Goal: Information Seeking & Learning: Learn about a topic

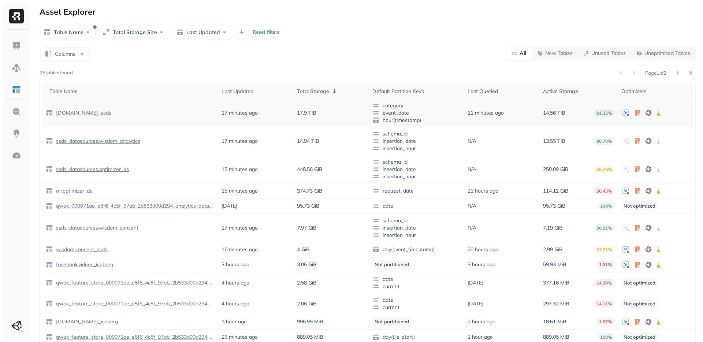
click at [90, 114] on p "[DOMAIN_NAME]_ssds" at bounding box center [83, 112] width 57 height 7
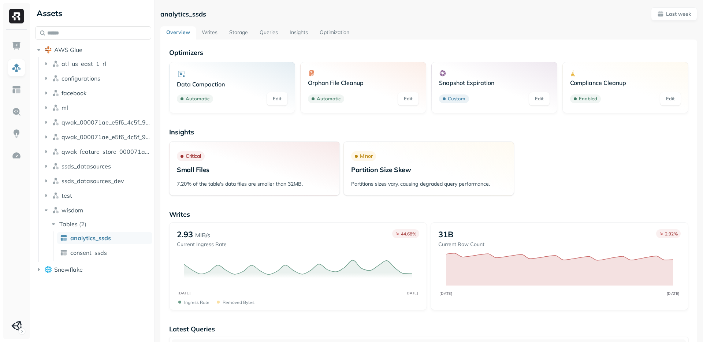
click at [333, 36] on link "Optimization" at bounding box center [334, 32] width 41 height 13
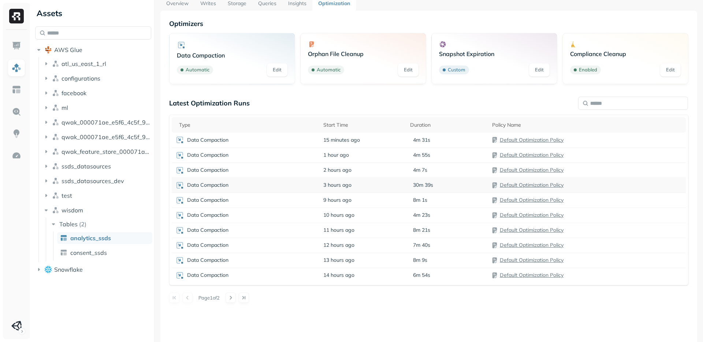
scroll to position [40, 0]
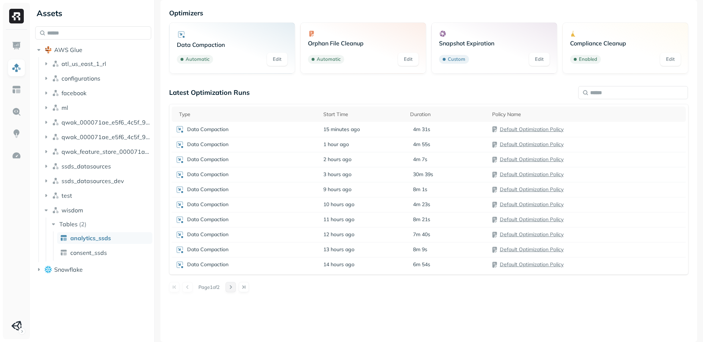
click at [236, 288] on button at bounding box center [231, 287] width 10 height 10
click at [209, 268] on div "Data Compaction" at bounding box center [245, 264] width 141 height 9
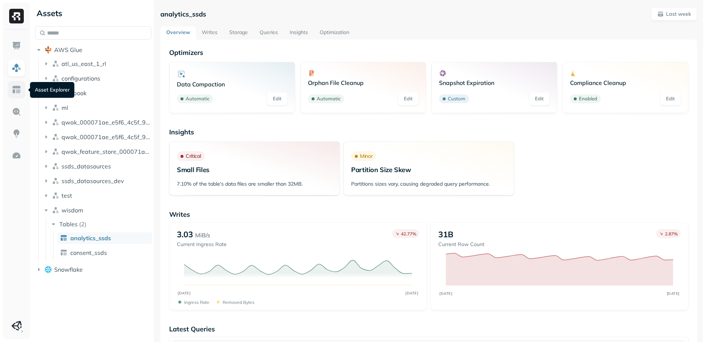
click at [19, 91] on img at bounding box center [17, 90] width 10 height 10
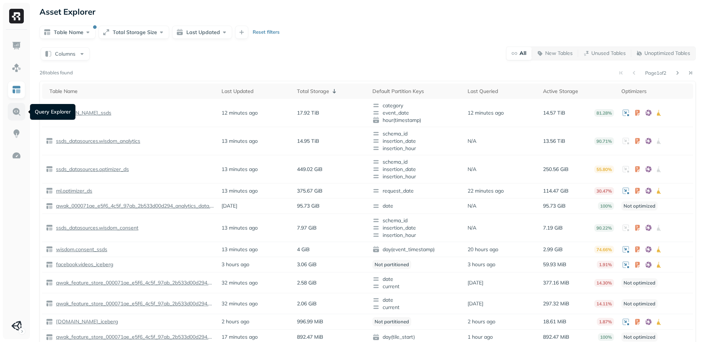
click at [13, 111] on img at bounding box center [17, 112] width 10 height 10
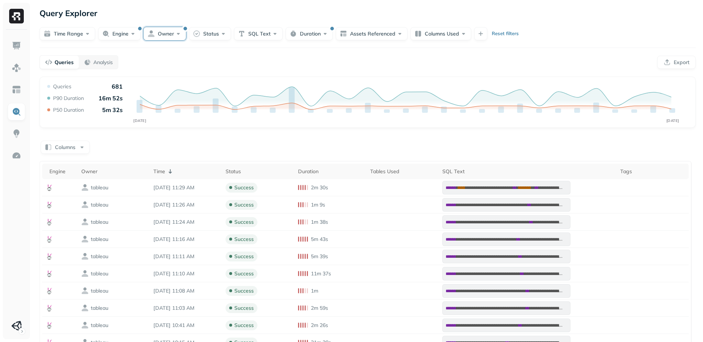
click at [145, 31] on button "Owner" at bounding box center [165, 33] width 42 height 13
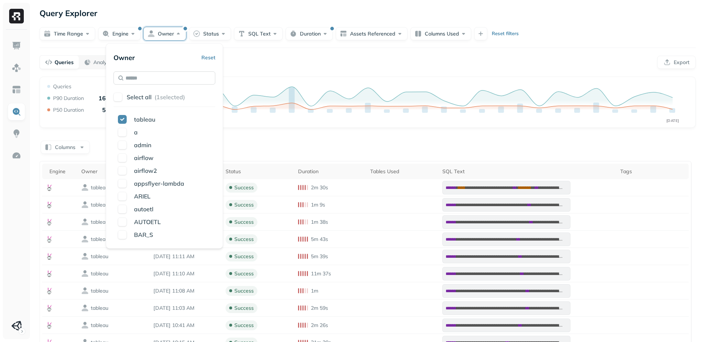
click at [147, 79] on input "text" at bounding box center [164, 77] width 102 height 13
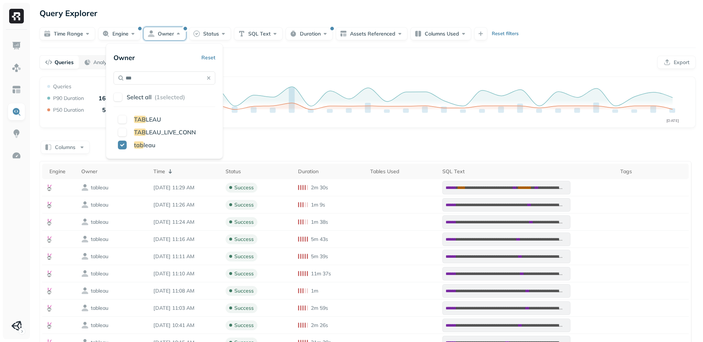
type input "***"
click at [256, 59] on div "Queries Analysis Export" at bounding box center [368, 62] width 656 height 14
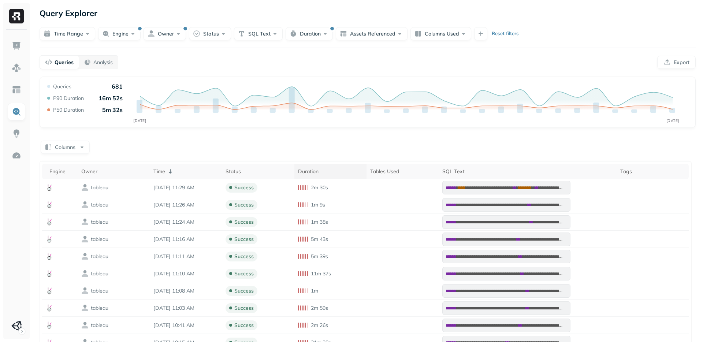
click at [324, 169] on div "Duration" at bounding box center [330, 171] width 65 height 7
click at [324, 169] on div "Duration ( 2 )" at bounding box center [330, 171] width 65 height 9
click at [303, 34] on button "Duration" at bounding box center [309, 33] width 47 height 13
click at [324, 80] on input "**" at bounding box center [322, 77] width 26 height 13
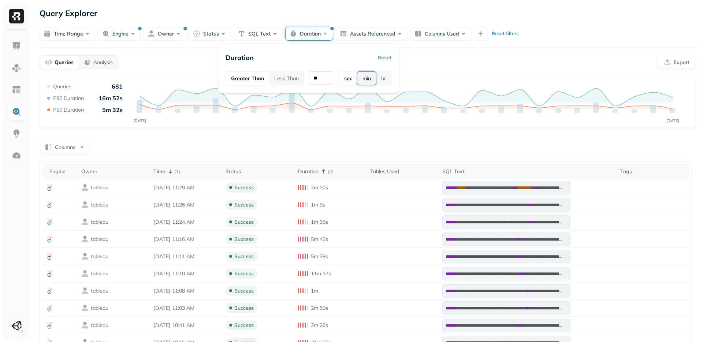
click at [367, 79] on button "min" at bounding box center [366, 78] width 19 height 13
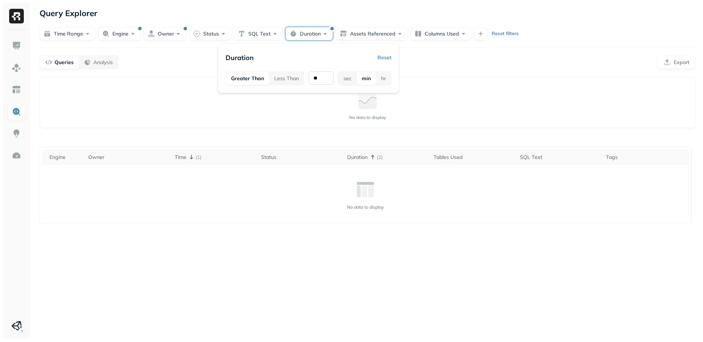
click at [326, 79] on input "**" at bounding box center [321, 77] width 25 height 13
type input "*"
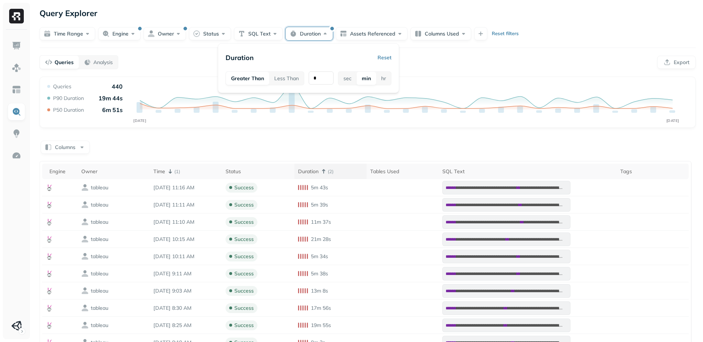
click at [323, 171] on div "Duration ( 2 )" at bounding box center [330, 171] width 65 height 9
click at [58, 151] on button "Columns" at bounding box center [65, 147] width 49 height 13
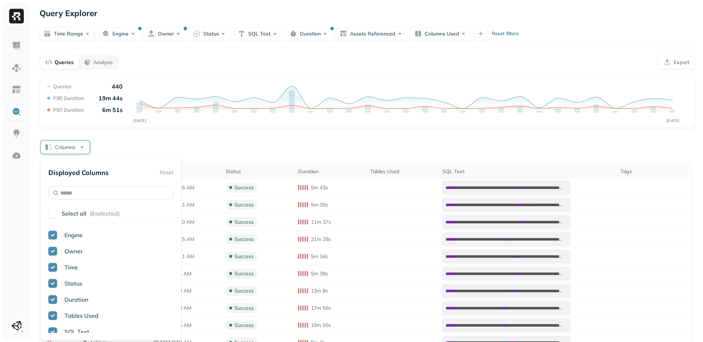
click at [70, 148] on button "Columns" at bounding box center [65, 147] width 49 height 13
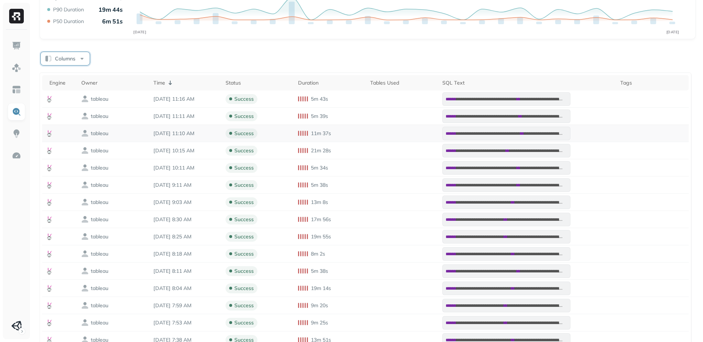
scroll to position [46, 0]
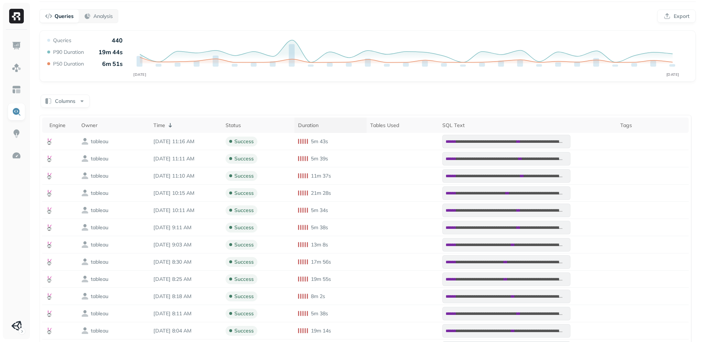
click at [324, 124] on div "Duration" at bounding box center [330, 125] width 65 height 7
click at [324, 124] on div "Duration ( 2 )" at bounding box center [330, 125] width 65 height 9
click at [324, 124] on div "Duration" at bounding box center [330, 125] width 65 height 7
click at [324, 124] on div "Duration ( 2 )" at bounding box center [330, 125] width 65 height 9
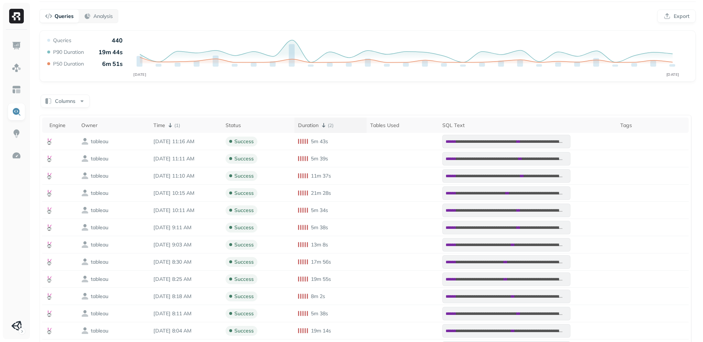
click at [324, 124] on div "Duration ( 2 )" at bounding box center [330, 125] width 65 height 9
click at [329, 124] on div "Duration" at bounding box center [330, 125] width 65 height 7
click at [328, 127] on icon at bounding box center [323, 125] width 9 height 9
click at [332, 127] on div "Duration" at bounding box center [330, 125] width 65 height 7
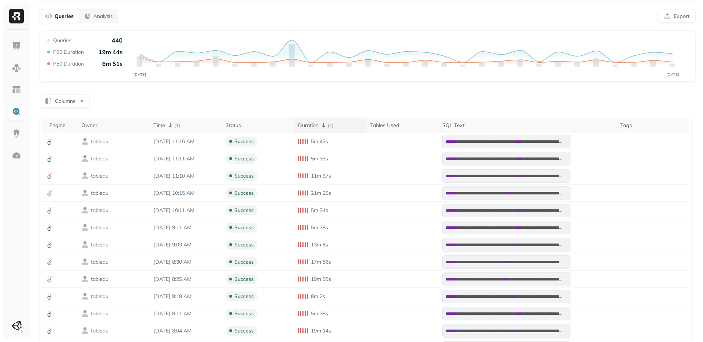
click at [328, 127] on icon at bounding box center [323, 125] width 9 height 9
click at [332, 127] on div "Duration ( 2 )" at bounding box center [330, 125] width 65 height 9
click at [328, 127] on icon at bounding box center [323, 125] width 9 height 9
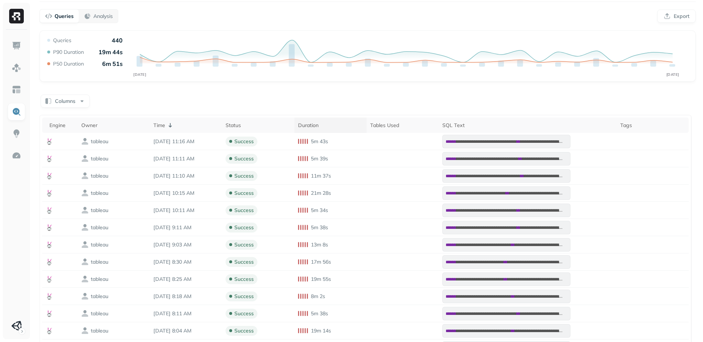
click at [332, 127] on div "Duration" at bounding box center [330, 125] width 65 height 7
click at [166, 124] on icon at bounding box center [170, 125] width 9 height 9
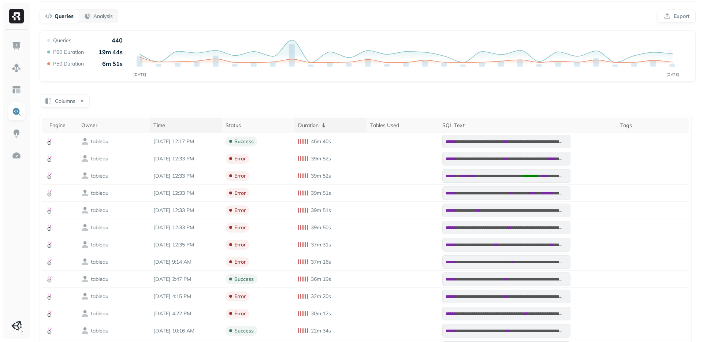
click at [328, 123] on icon at bounding box center [323, 125] width 9 height 9
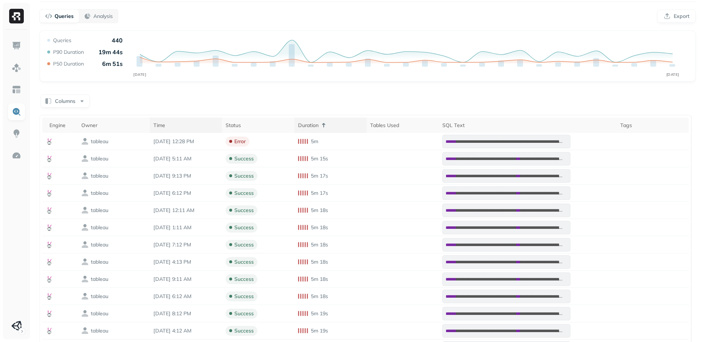
click at [328, 125] on icon at bounding box center [323, 125] width 9 height 9
click at [319, 126] on div "Duration" at bounding box center [330, 125] width 65 height 7
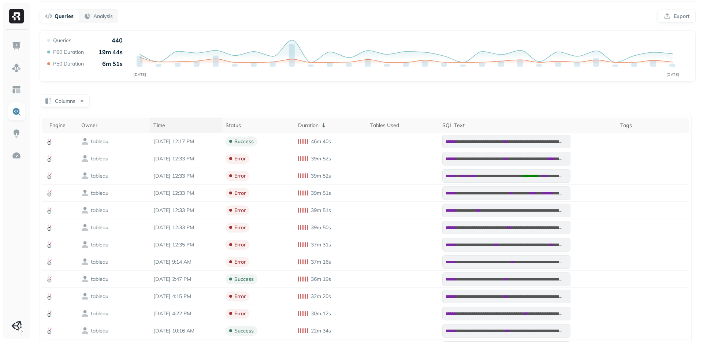
click at [177, 126] on div "Time" at bounding box center [185, 125] width 65 height 7
click at [177, 127] on p "( 2 )" at bounding box center [177, 125] width 6 height 7
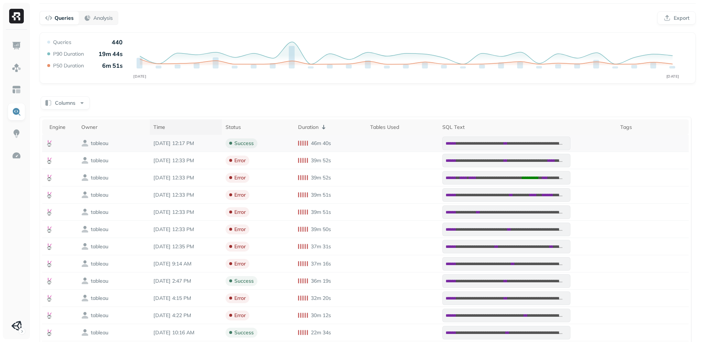
scroll to position [46, 0]
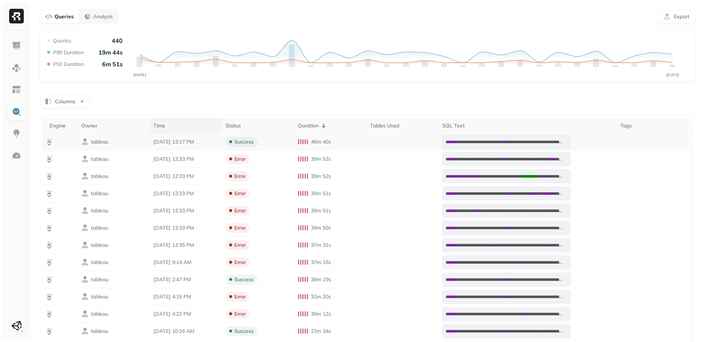
click at [500, 142] on span "**********" at bounding box center [480, 142] width 48 height 4
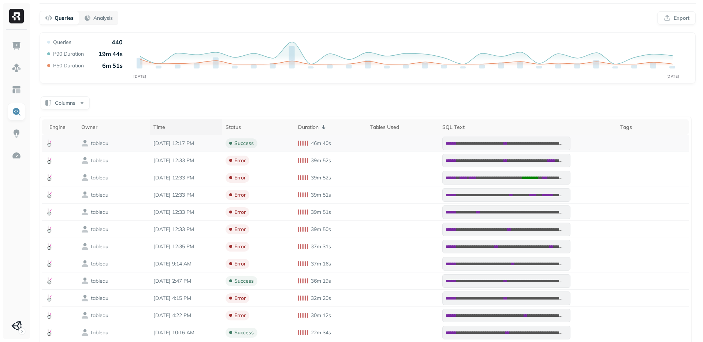
click at [504, 144] on span "**********" at bounding box center [480, 143] width 48 height 4
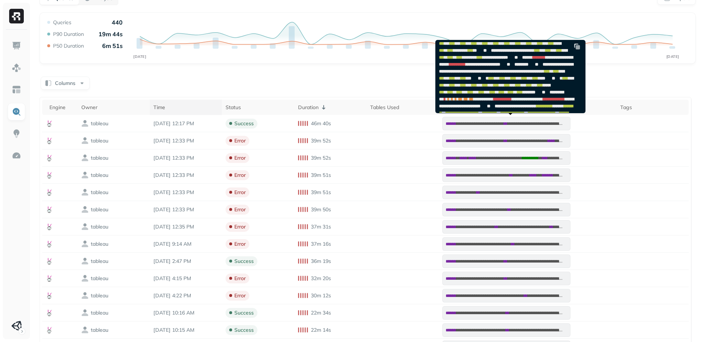
scroll to position [112, 0]
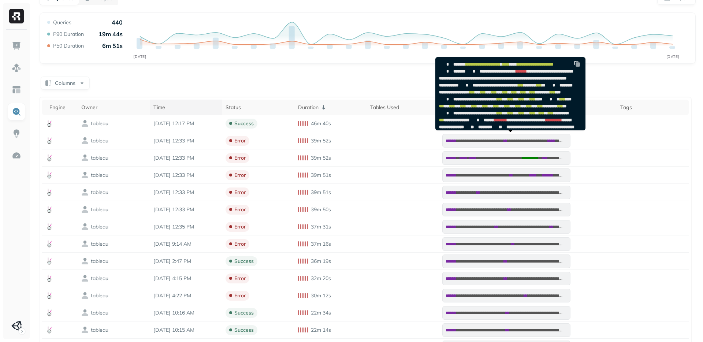
click at [580, 66] on img at bounding box center [576, 63] width 7 height 7
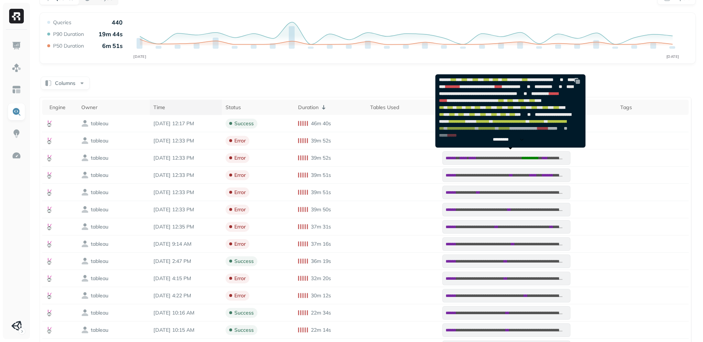
scroll to position [350, 0]
click at [505, 141] on p "*********" at bounding box center [504, 139] width 23 height 5
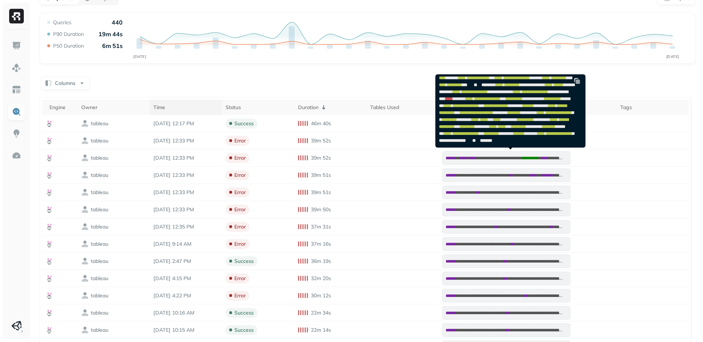
scroll to position [915, 0]
click at [576, 82] on img at bounding box center [576, 80] width 7 height 7
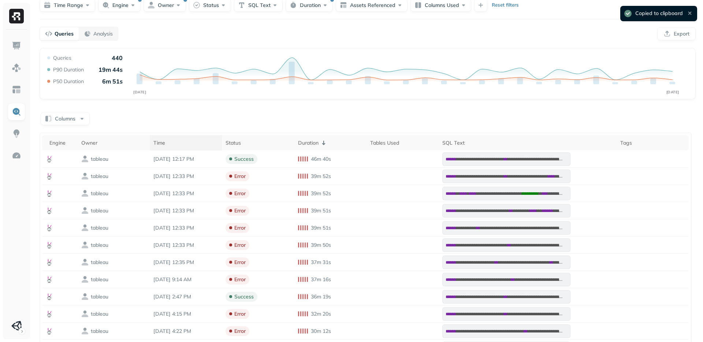
scroll to position [0, 0]
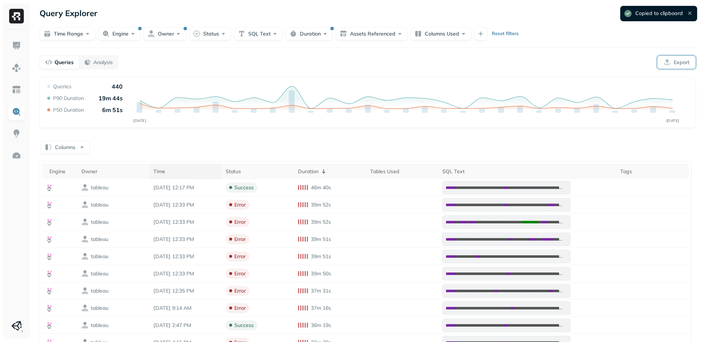
click at [679, 62] on button "Export" at bounding box center [676, 62] width 38 height 13
click at [124, 37] on button "Engine" at bounding box center [119, 33] width 42 height 13
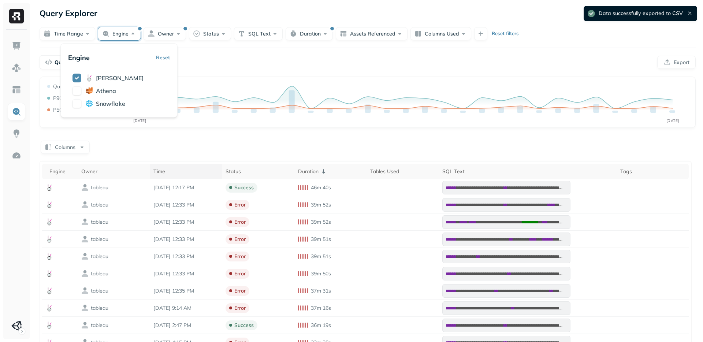
click at [183, 12] on div "Query Explorer" at bounding box center [368, 13] width 656 height 13
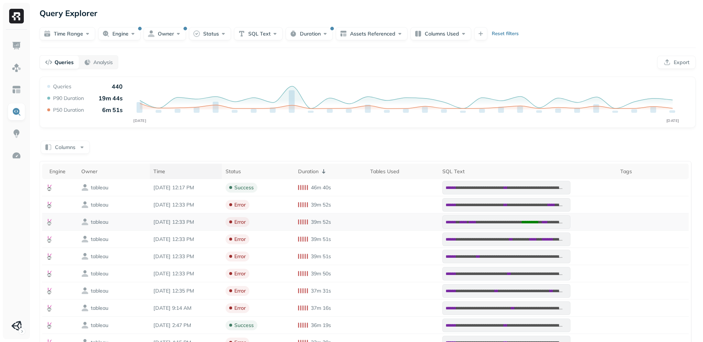
scroll to position [139, 0]
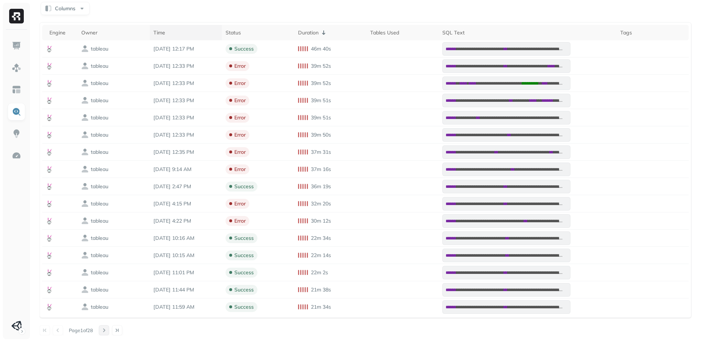
click at [106, 331] on button at bounding box center [104, 330] width 10 height 10
click at [59, 330] on button at bounding box center [58, 330] width 10 height 10
click at [106, 328] on button at bounding box center [104, 330] width 10 height 10
click at [57, 333] on button at bounding box center [58, 330] width 10 height 10
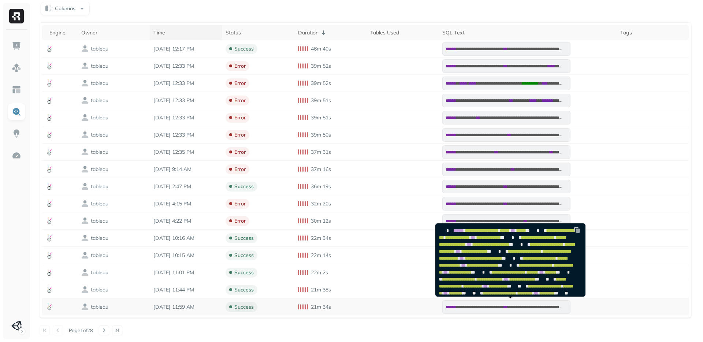
click at [482, 312] on pre "**********" at bounding box center [506, 307] width 128 height 14
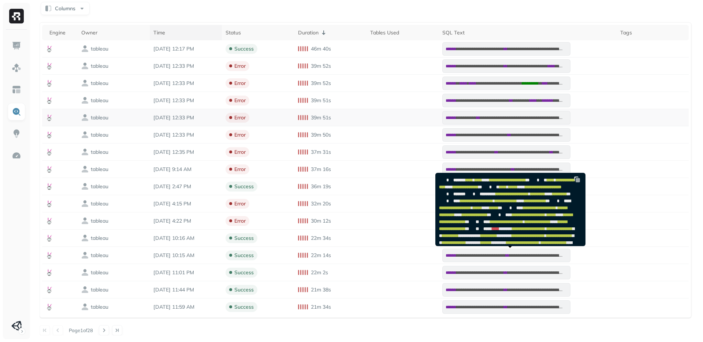
scroll to position [0, 0]
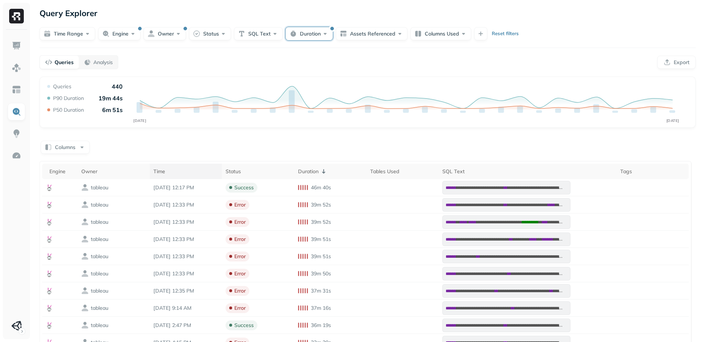
click at [318, 36] on button "Duration" at bounding box center [309, 33] width 47 height 13
click at [320, 74] on input "*" at bounding box center [321, 77] width 25 height 13
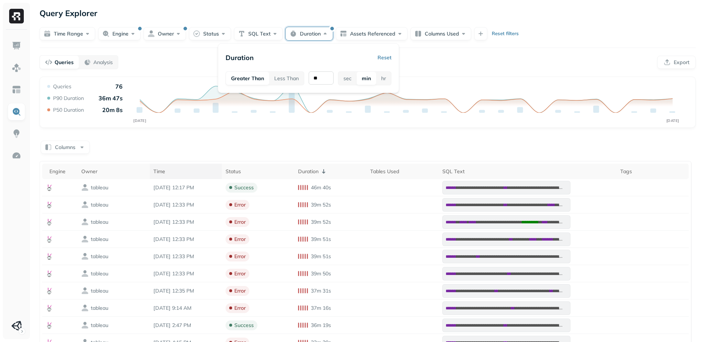
type input "**"
click at [424, 64] on div "Queries Analysis Export" at bounding box center [368, 62] width 656 height 14
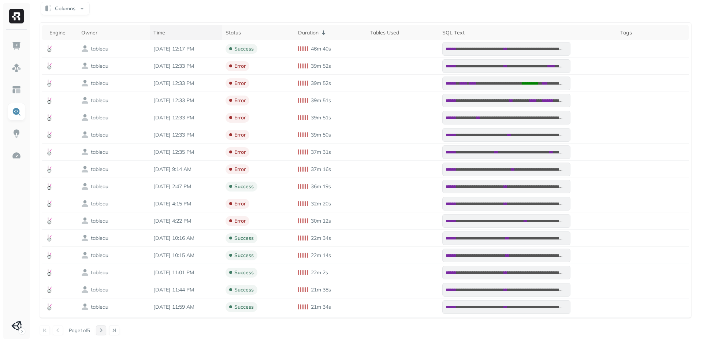
click at [106, 331] on button at bounding box center [101, 330] width 10 height 10
click at [104, 328] on button at bounding box center [101, 330] width 10 height 10
click at [56, 330] on button at bounding box center [58, 330] width 10 height 10
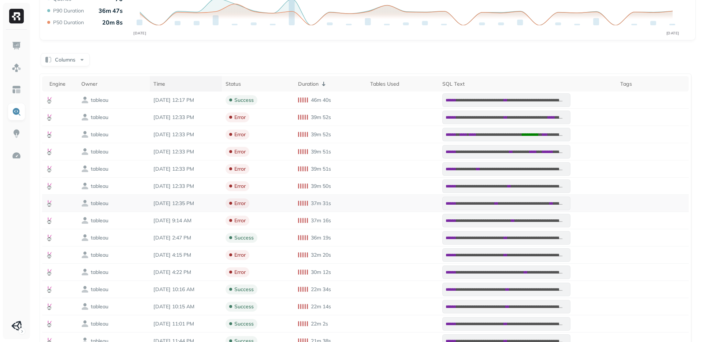
scroll to position [0, 0]
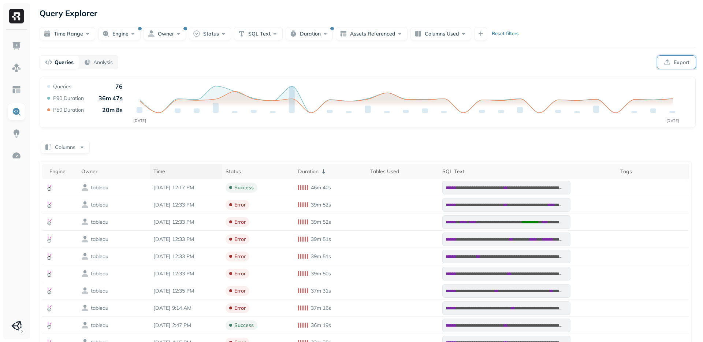
click at [673, 59] on button "Export" at bounding box center [676, 62] width 38 height 13
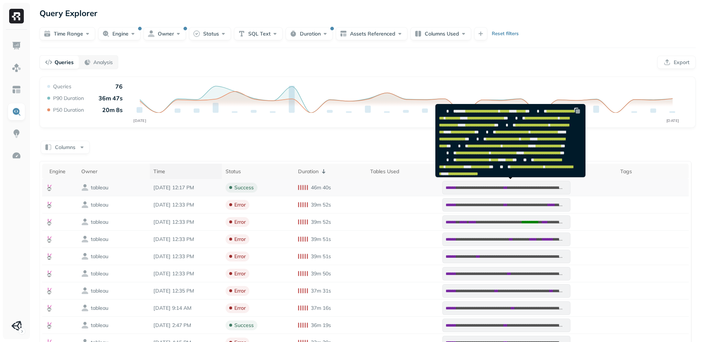
click at [483, 186] on span "**********" at bounding box center [480, 188] width 48 height 4
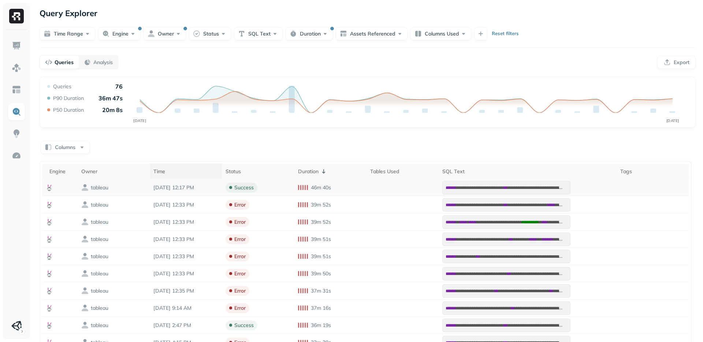
drag, startPoint x: 541, startPoint y: 188, endPoint x: 551, endPoint y: 189, distance: 9.5
click at [522, 188] on span "******" at bounding box center [514, 188] width 15 height 4
click at [504, 188] on span "**********" at bounding box center [480, 188] width 48 height 4
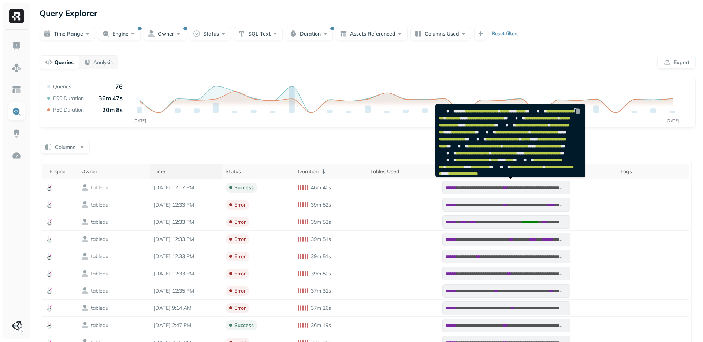
click at [578, 111] on img at bounding box center [576, 110] width 7 height 7
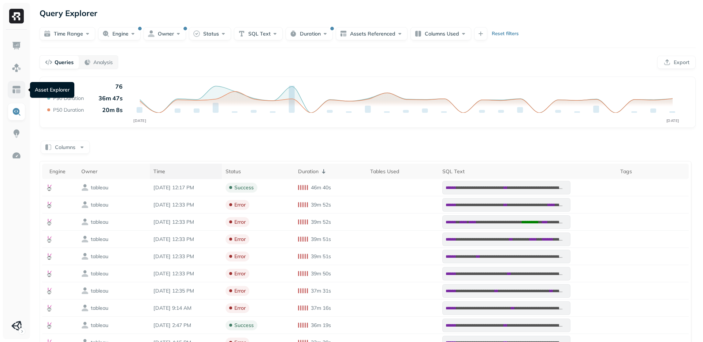
click at [16, 84] on link at bounding box center [17, 90] width 18 height 18
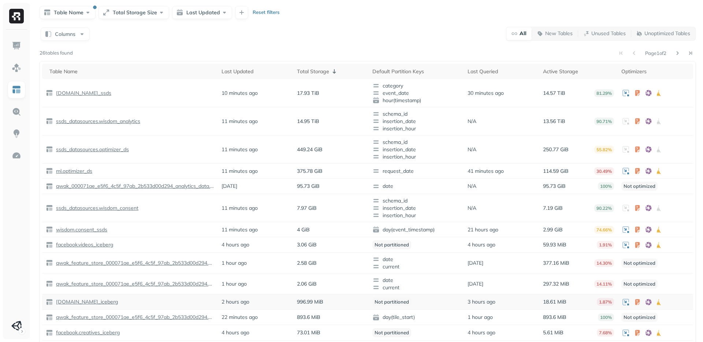
scroll to position [21, 0]
click at [106, 299] on p "[DOMAIN_NAME]_iceberg" at bounding box center [87, 301] width 64 height 7
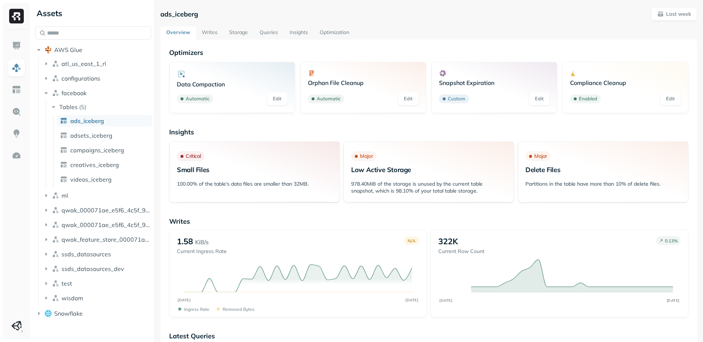
click at [541, 98] on link "Edit" at bounding box center [539, 98] width 21 height 13
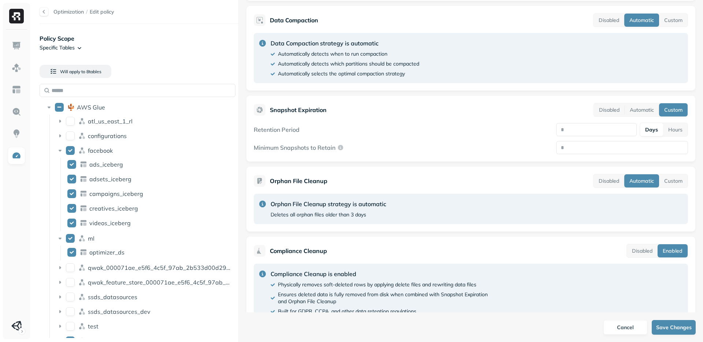
scroll to position [167, 0]
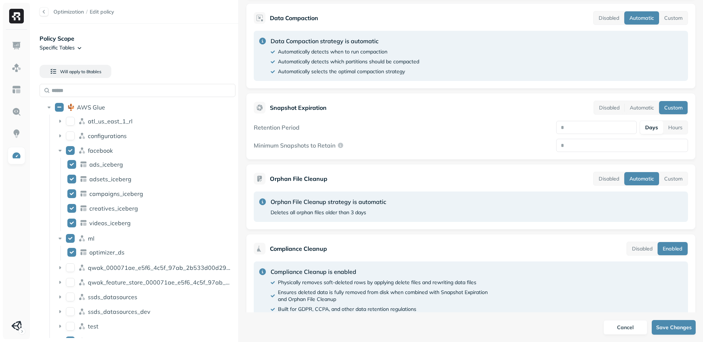
click at [262, 203] on icon at bounding box center [262, 201] width 7 height 7
click at [264, 201] on icon at bounding box center [262, 201] width 7 height 7
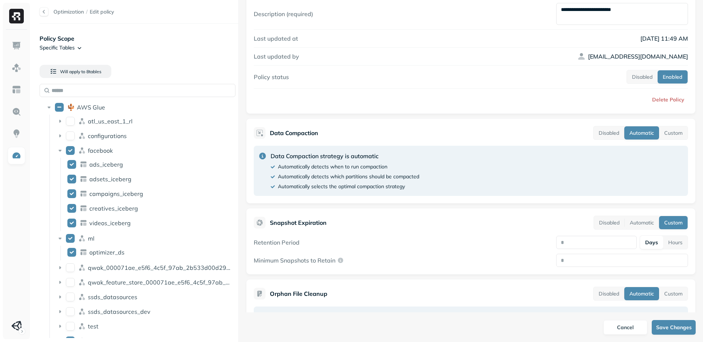
scroll to position [0, 0]
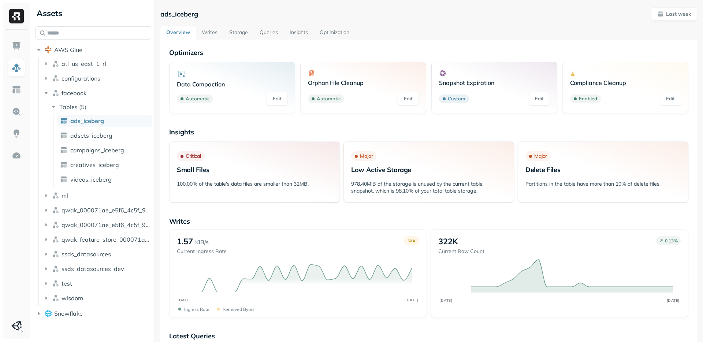
click at [331, 31] on link "Optimization" at bounding box center [334, 32] width 41 height 13
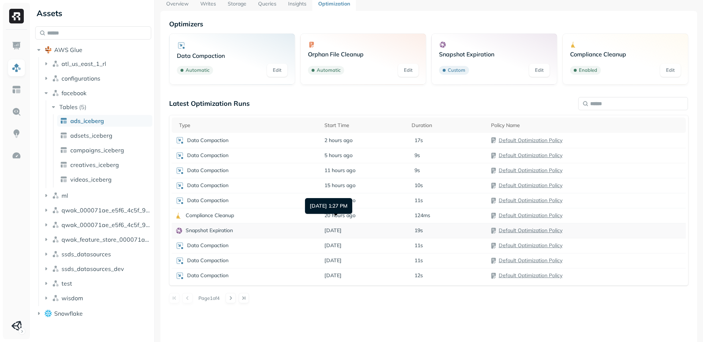
scroll to position [40, 0]
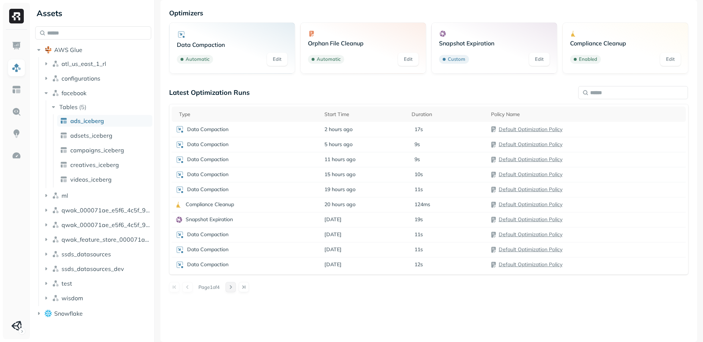
click at [236, 285] on button at bounding box center [231, 287] width 10 height 10
click at [233, 289] on button at bounding box center [231, 287] width 10 height 10
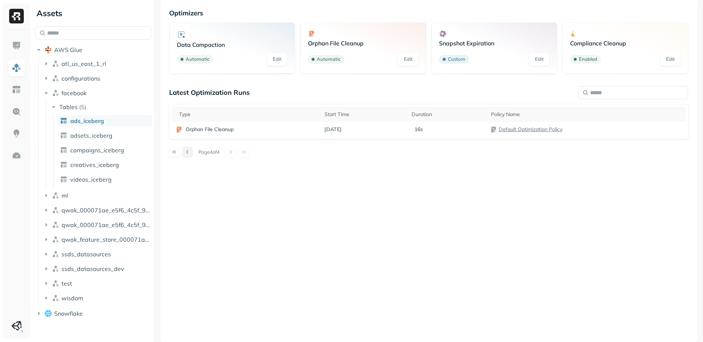
click at [187, 151] on button at bounding box center [187, 152] width 10 height 10
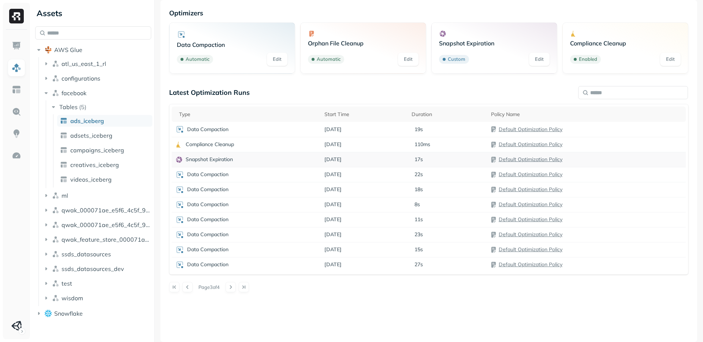
click at [545, 159] on link "Default Optimization Policy" at bounding box center [531, 159] width 64 height 7
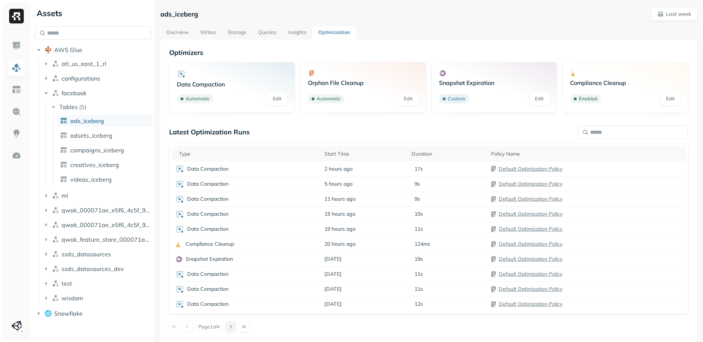
click at [231, 328] on button at bounding box center [231, 326] width 10 height 10
click at [670, 101] on link "Edit" at bounding box center [670, 98] width 21 height 13
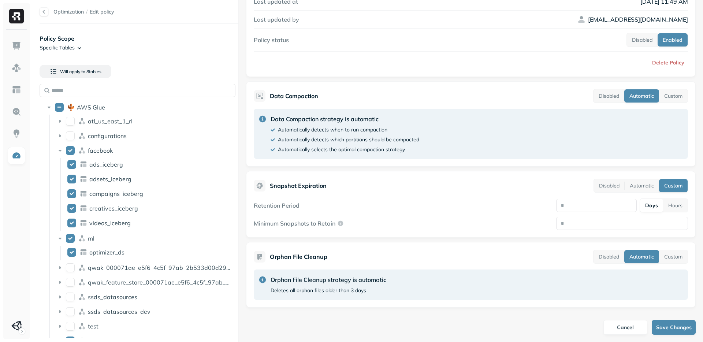
scroll to position [188, 0]
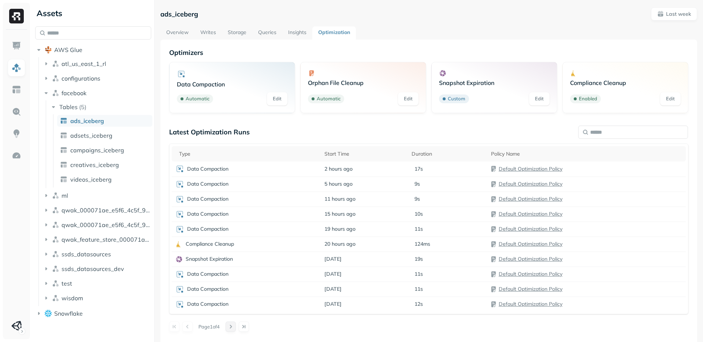
click at [233, 326] on button at bounding box center [231, 326] width 10 height 10
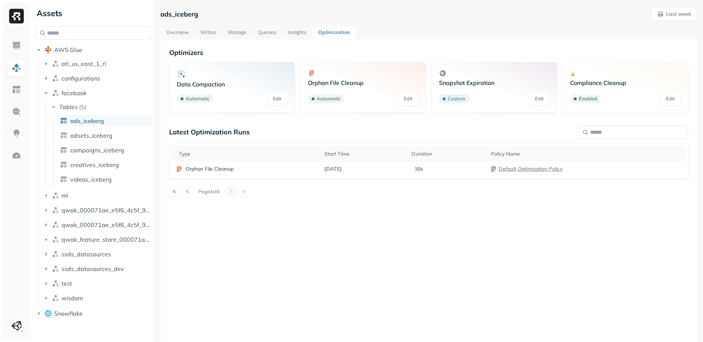
click at [233, 326] on div "Latest Optimization Runs Type Start Time Duration Policy Name Orphan File Clean…" at bounding box center [428, 230] width 519 height 204
click at [189, 192] on button at bounding box center [187, 191] width 10 height 10
